Goal: Navigation & Orientation: Find specific page/section

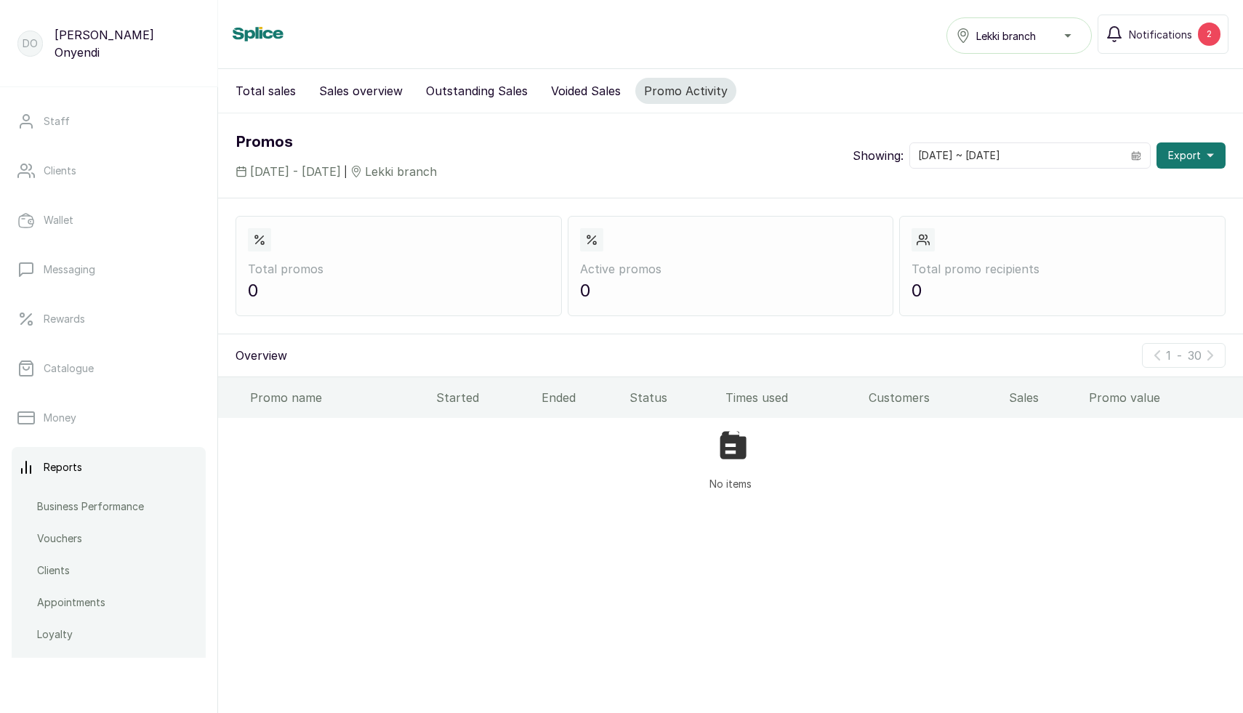
scroll to position [147, 0]
click at [104, 508] on p "Business Performance" at bounding box center [102, 503] width 107 height 15
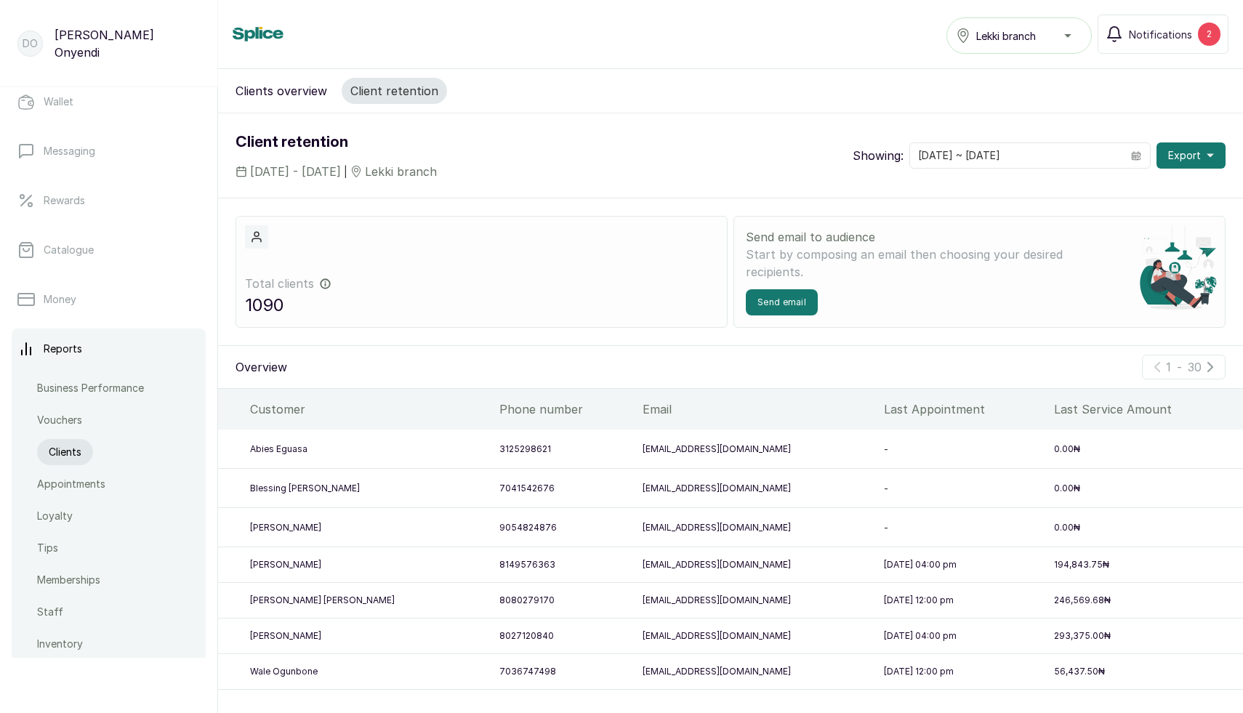
scroll to position [266, 0]
click at [52, 475] on p "Appointments" at bounding box center [83, 480] width 68 height 15
